Goal: Information Seeking & Learning: Learn about a topic

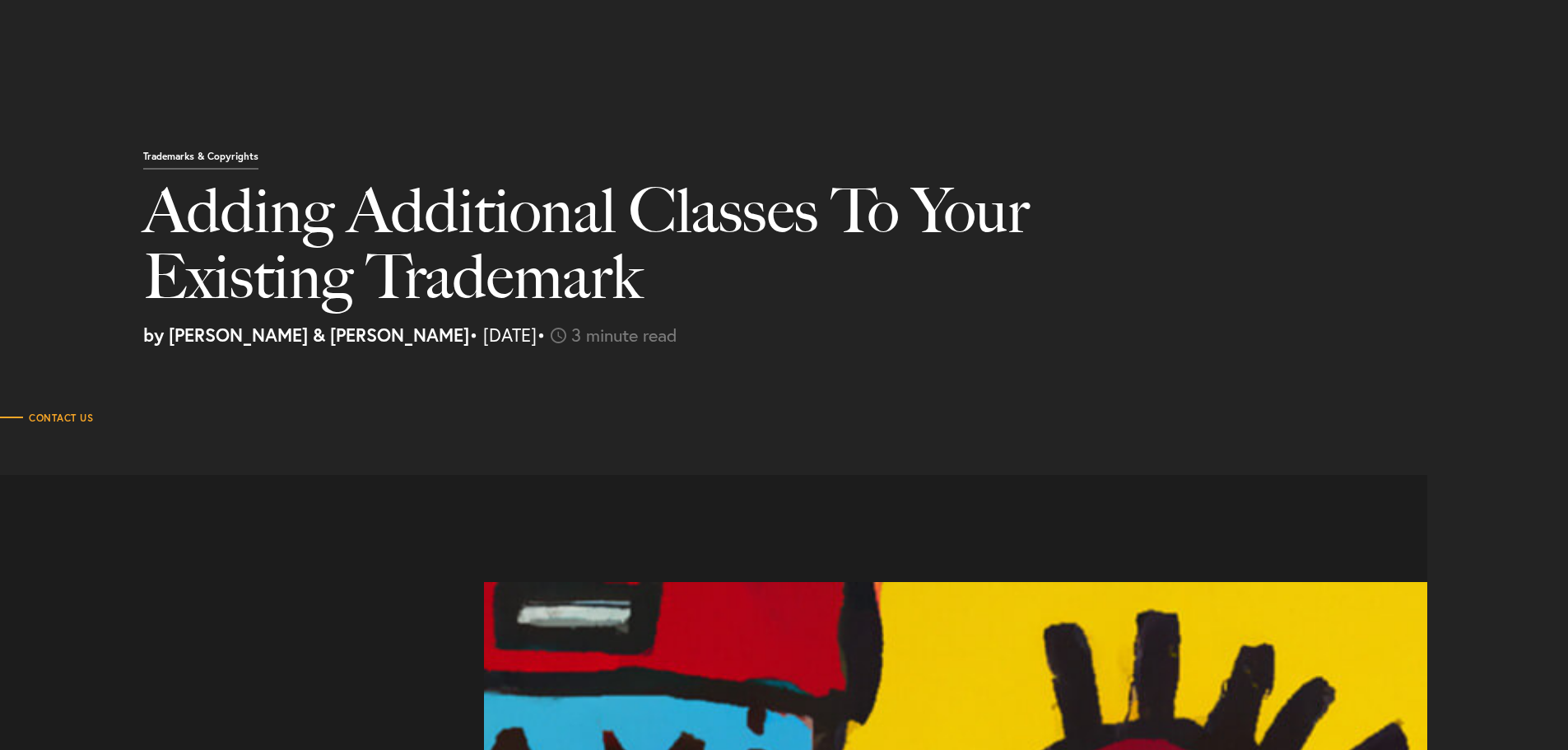
select select "US"
select select "Austin"
select select "Business and Civil Litigation"
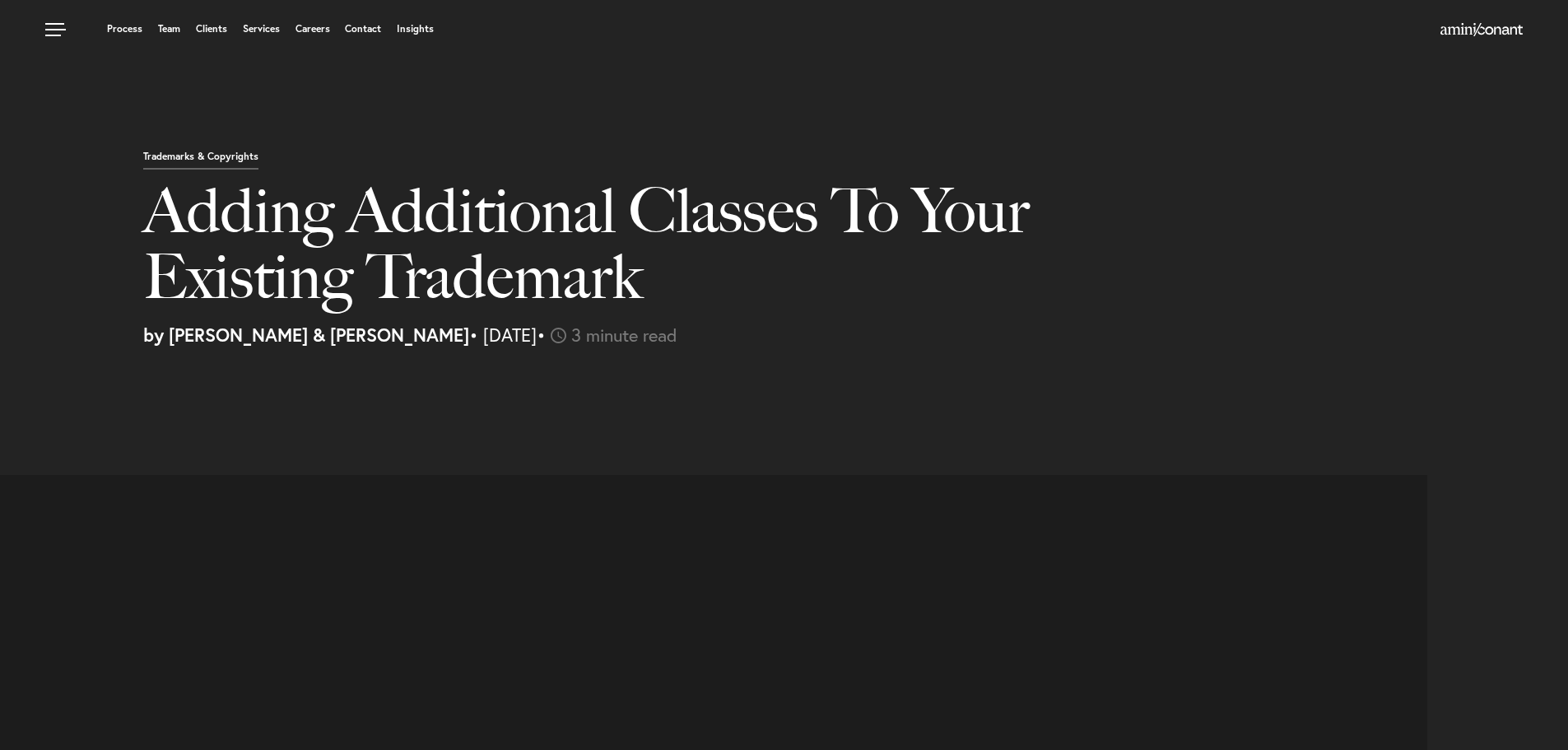
select select "US"
select select "Austin"
select select "Business and Civil Litigation"
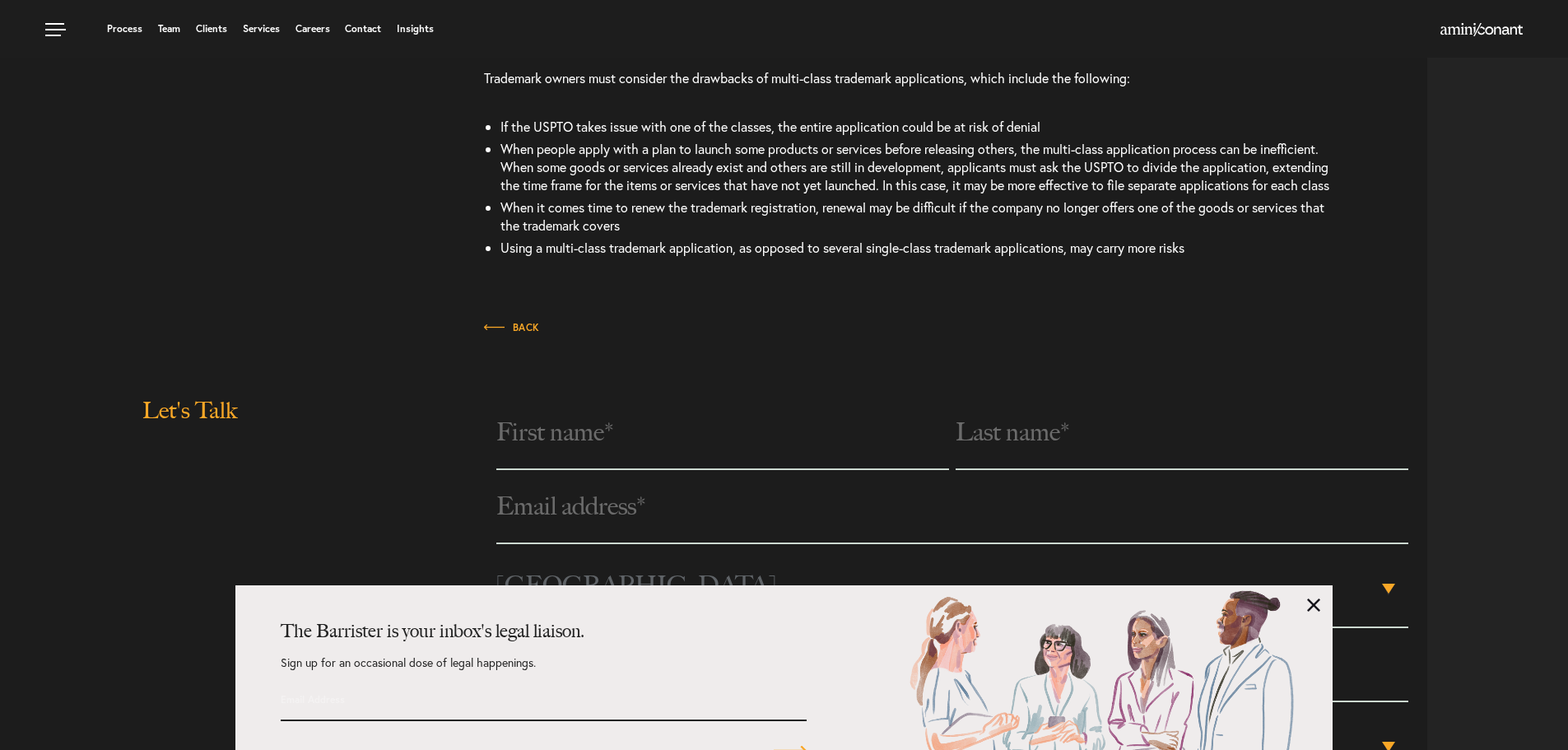
scroll to position [2443, 0]
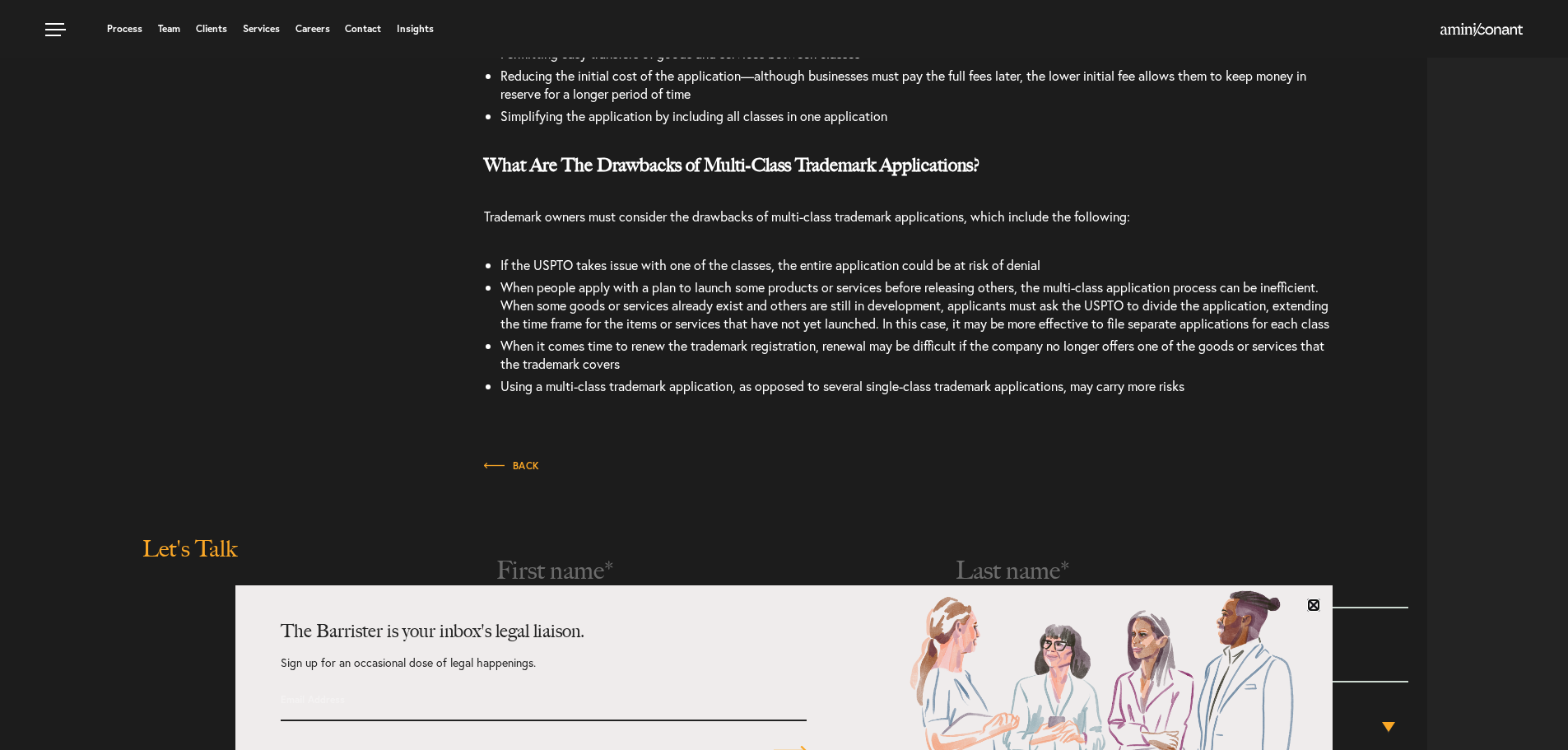
click at [1314, 605] on link at bounding box center [1314, 606] width 13 height 13
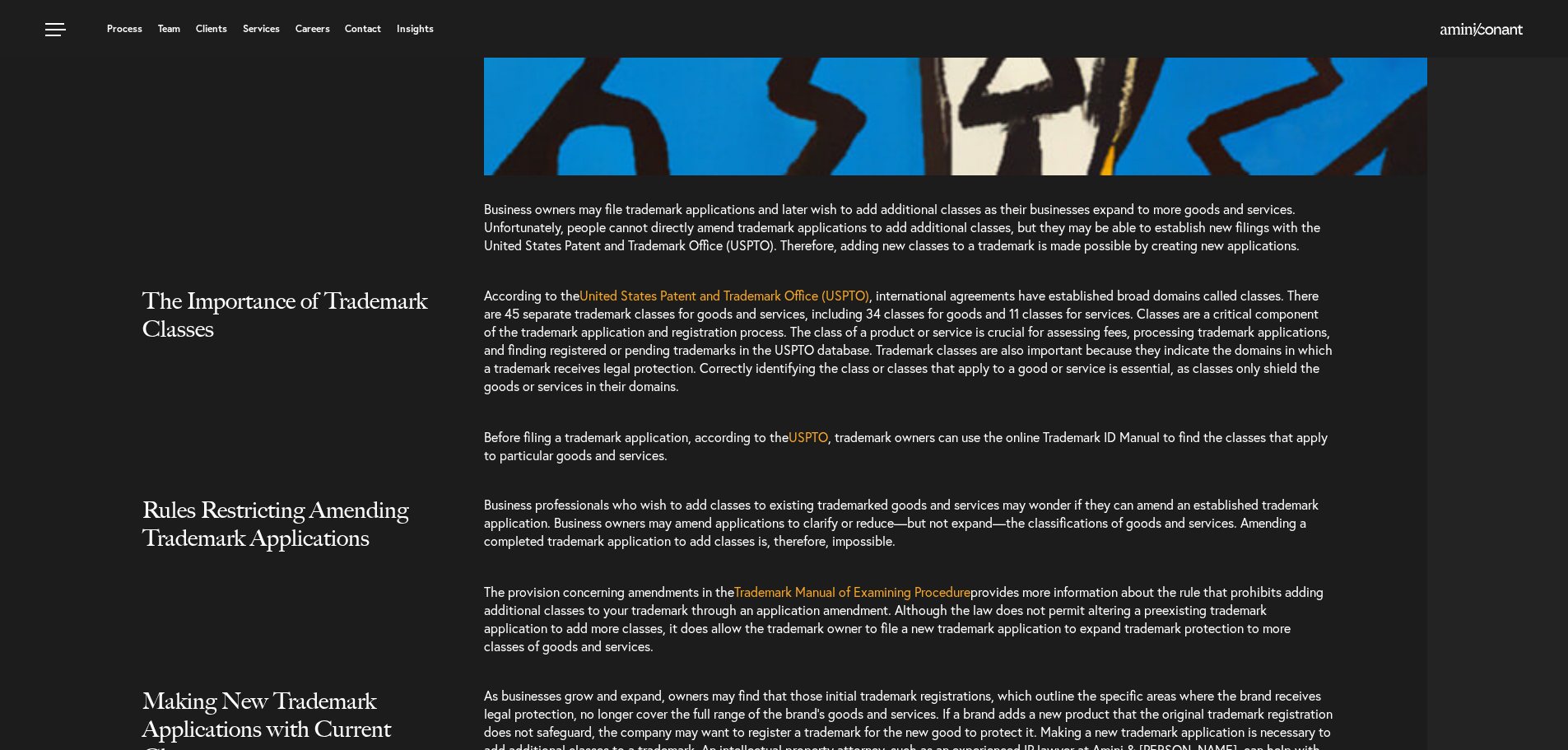
scroll to position [0, 0]
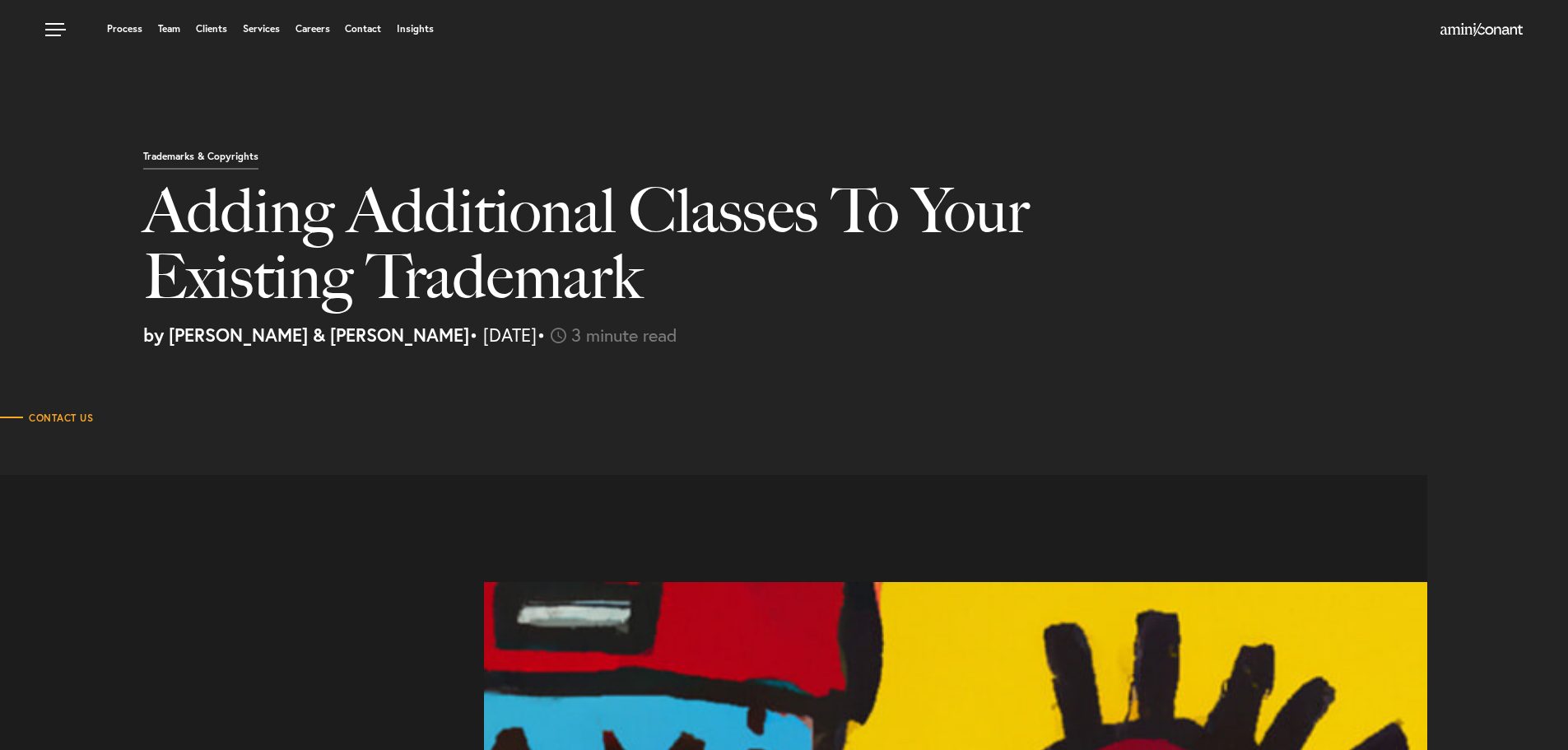
drag, startPoint x: 1073, startPoint y: 408, endPoint x: 100, endPoint y: 192, distance: 996.7
copy article "Loremi Dolorsitam Consect Ad Elit Seddoeiu Temporinc ut Labor & Etdolo • Magnaa…"
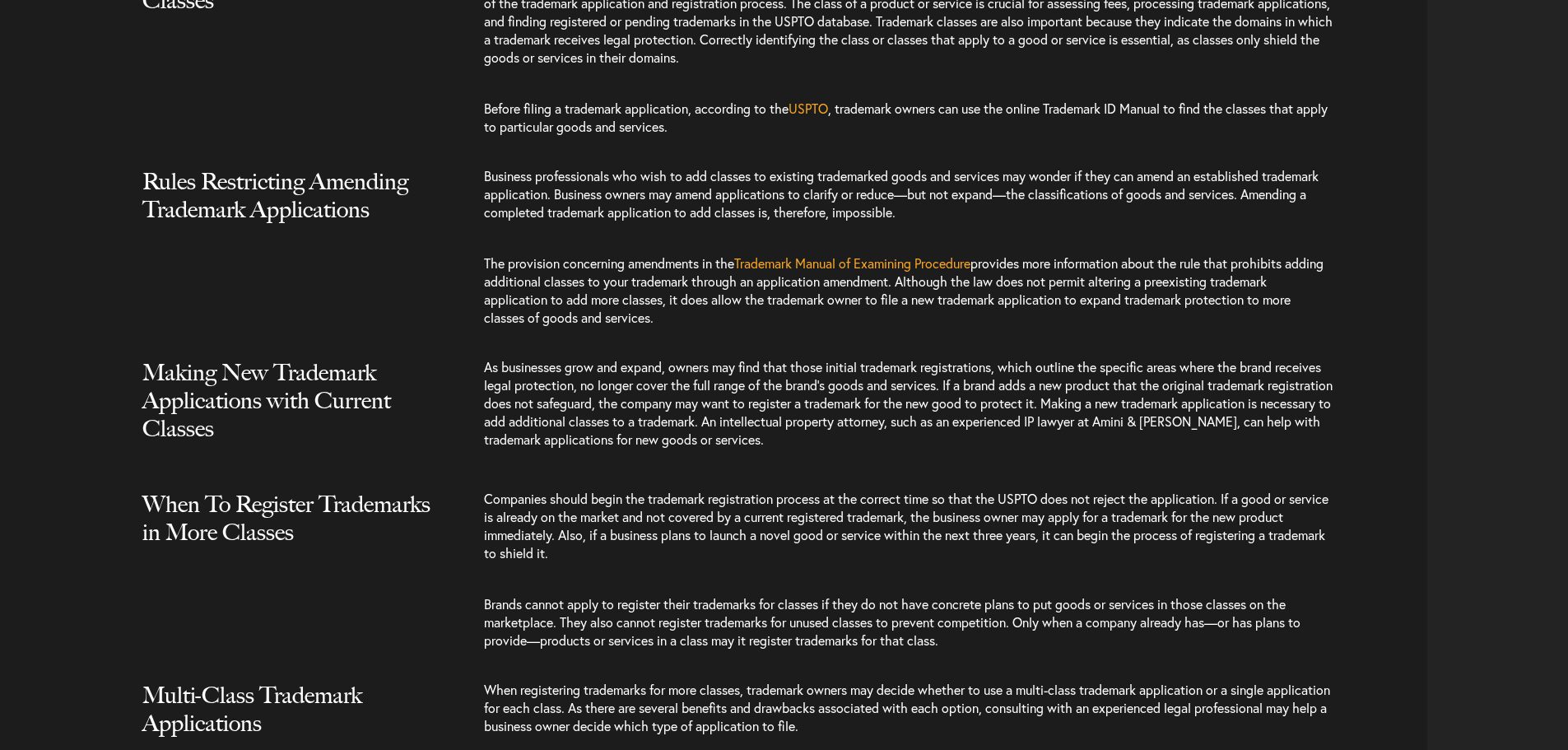
scroll to position [1729, 0]
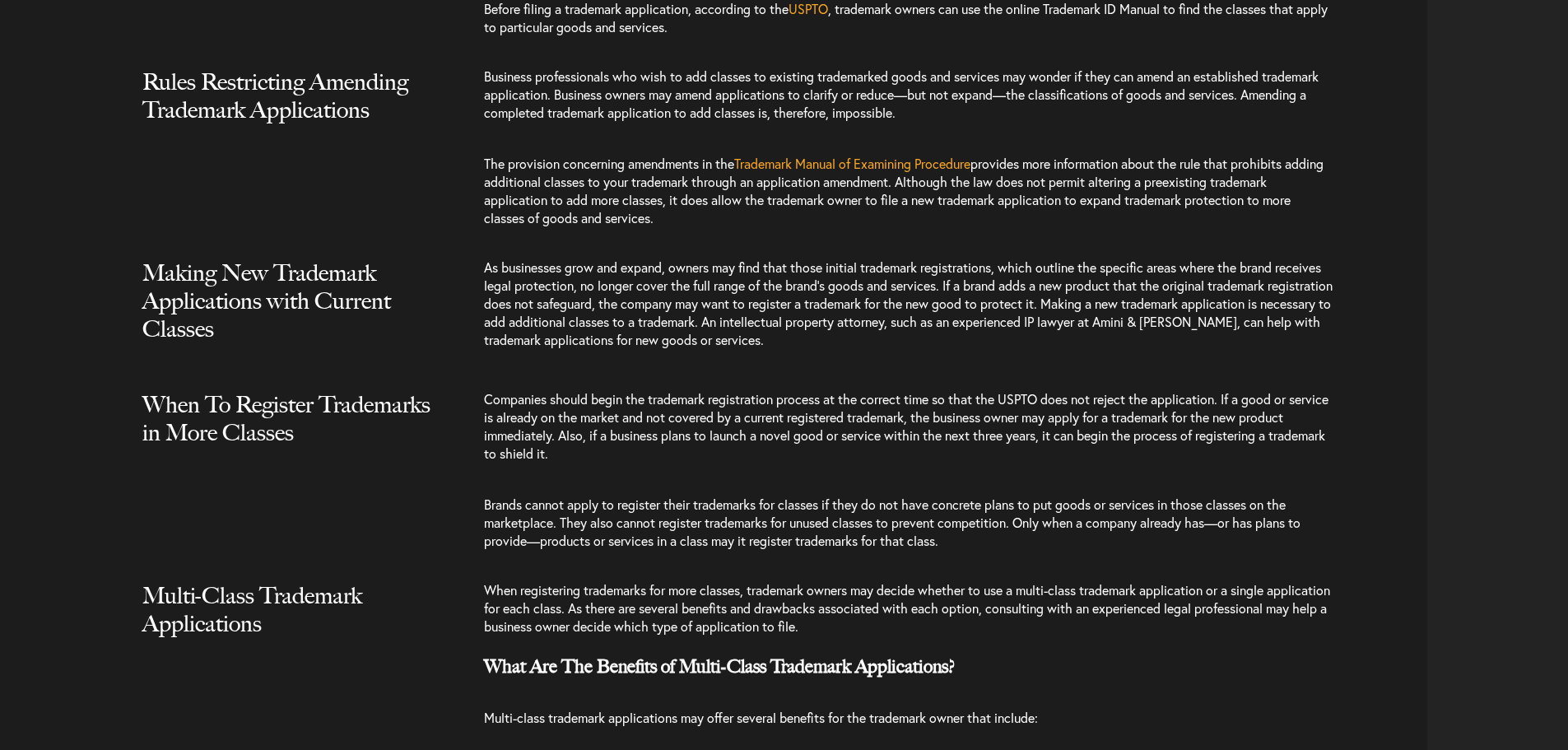
click at [1151, 566] on p "Brands cannot apply to register their trademarks for classes if they do not hav…" at bounding box center [908, 522] width 849 height 88
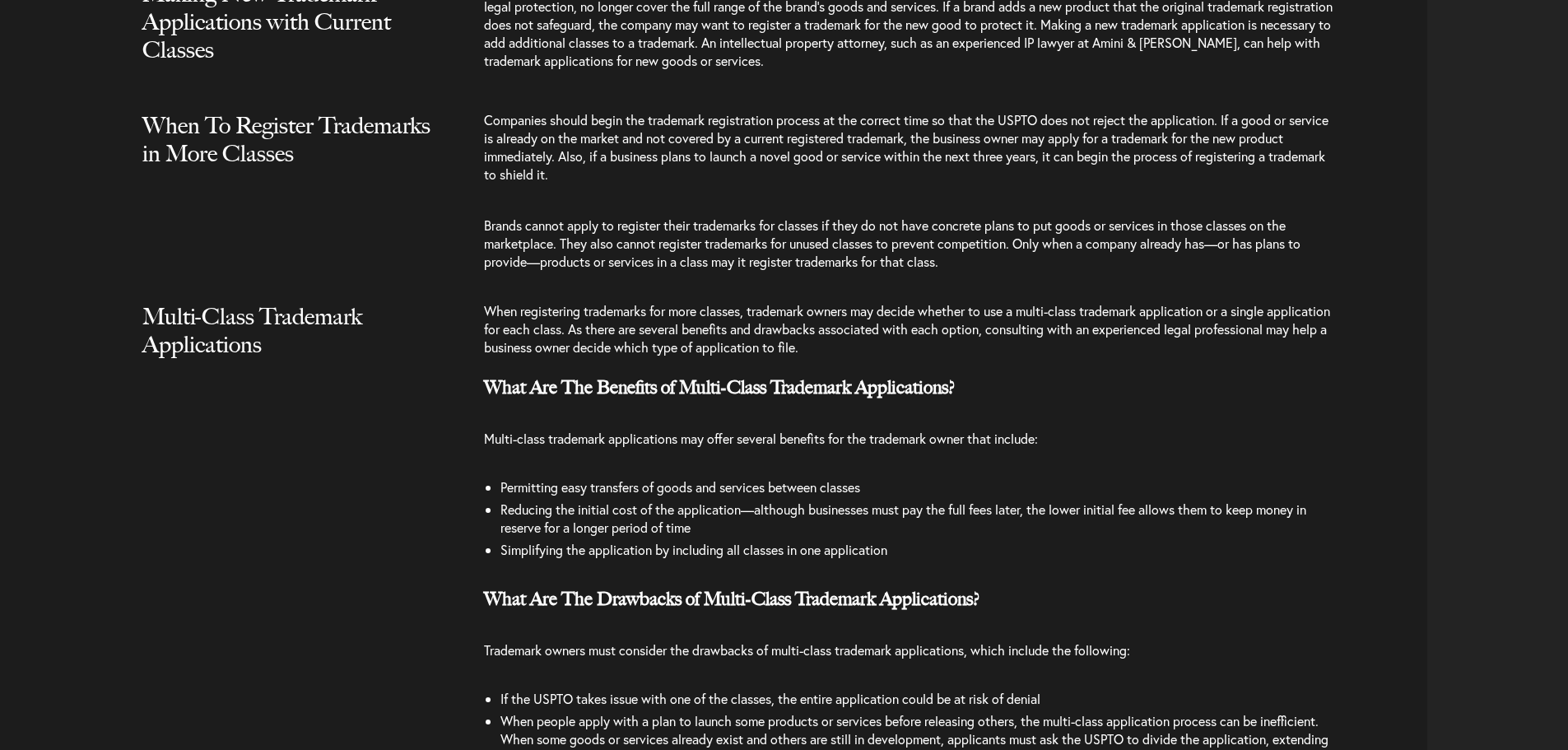
scroll to position [2223, 0]
